Goal: Task Accomplishment & Management: Manage account settings

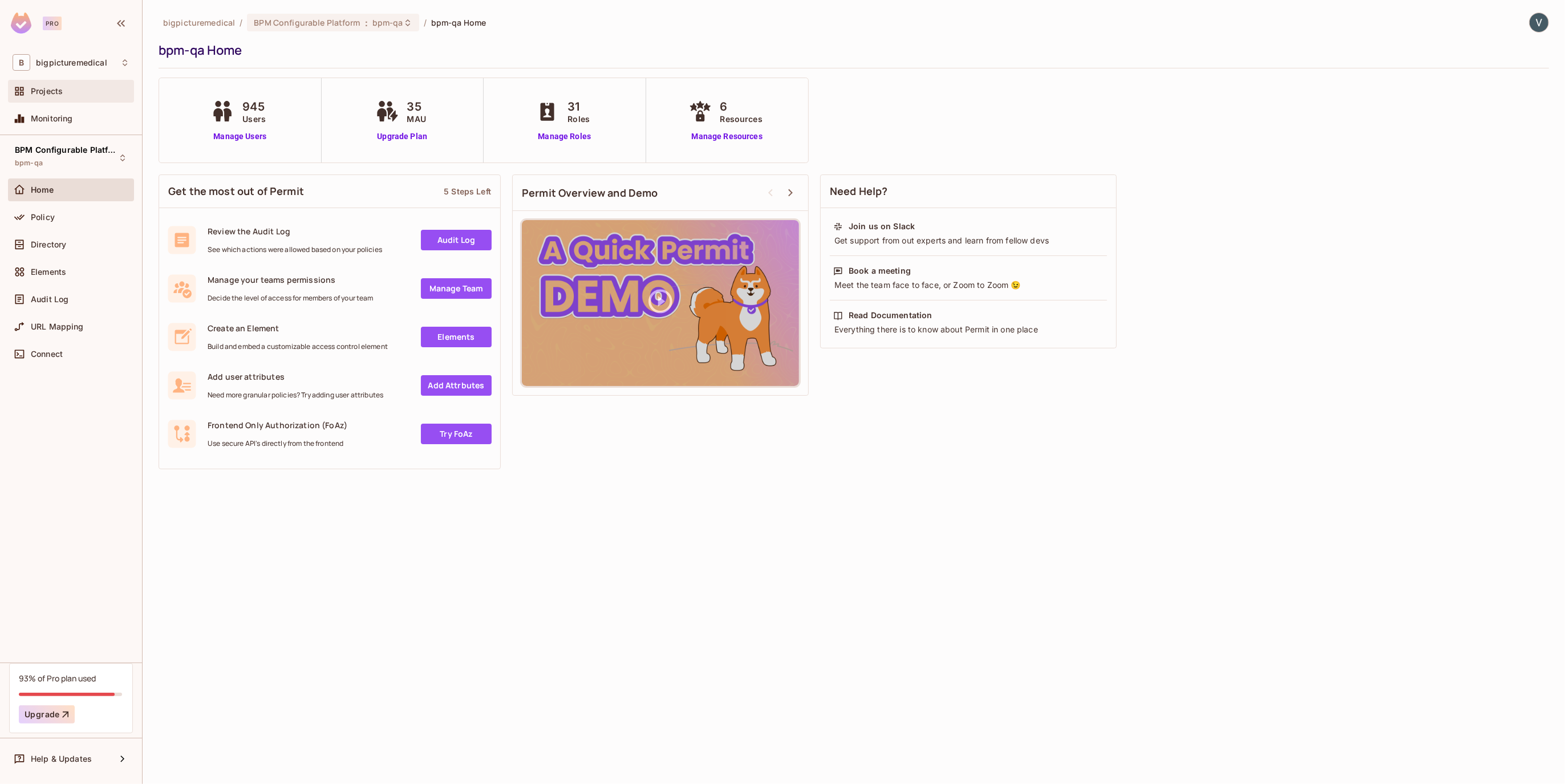
click at [63, 87] on span "Projects" at bounding box center [47, 91] width 32 height 9
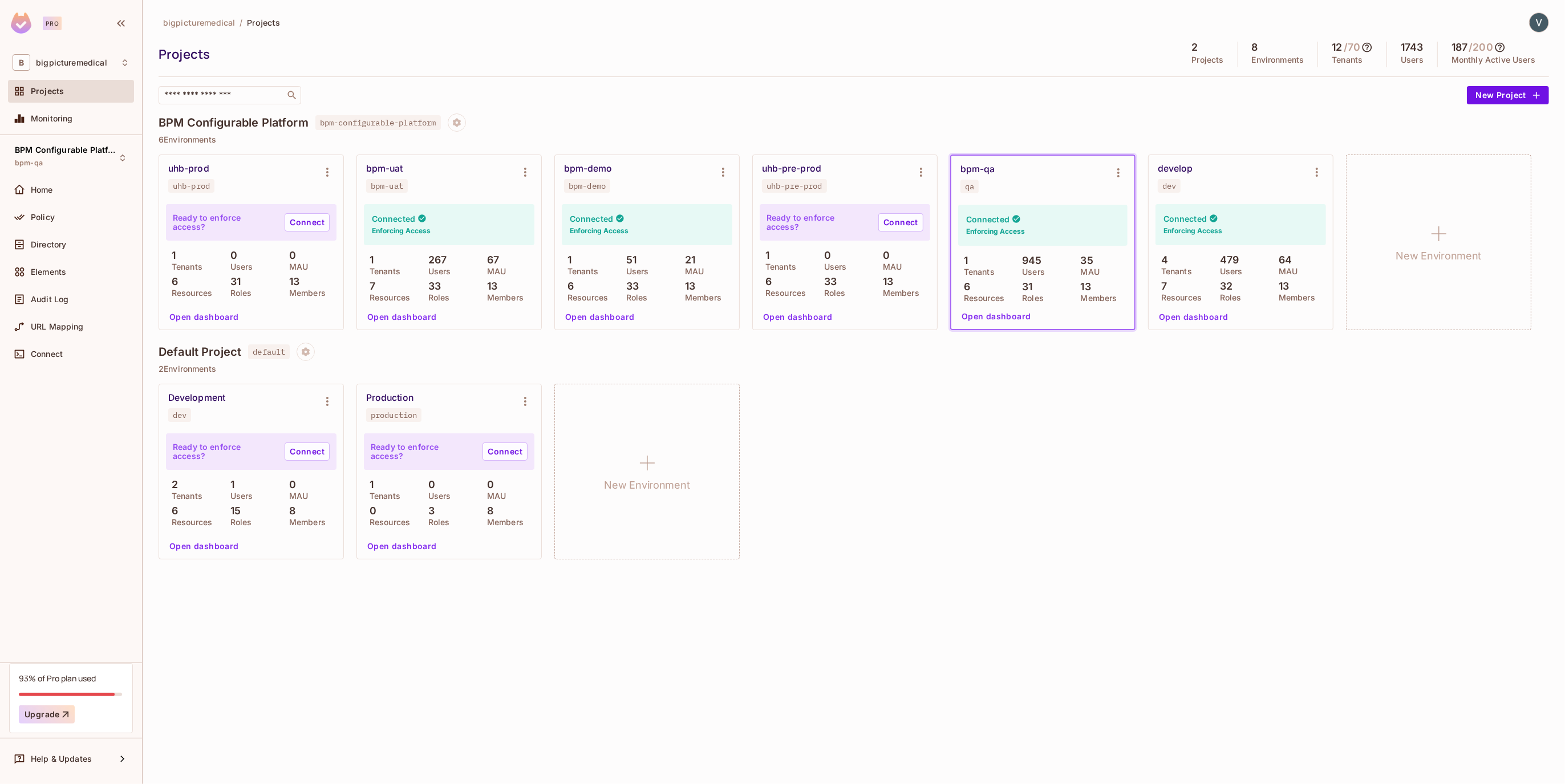
click at [63, 687] on div "93% of Pro plan used Upgrade" at bounding box center [71, 698] width 104 height 51
click at [58, 713] on button "Upgrade" at bounding box center [47, 715] width 56 height 18
